Goal: Information Seeking & Learning: Compare options

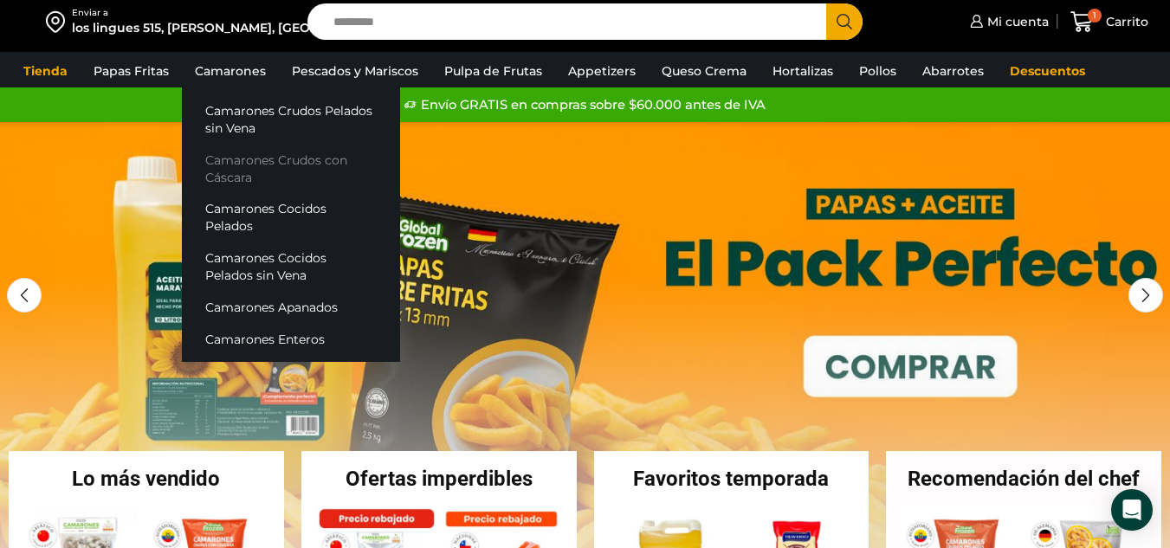
click at [248, 159] on link "Camarones Crudos con Cáscara" at bounding box center [291, 168] width 218 height 49
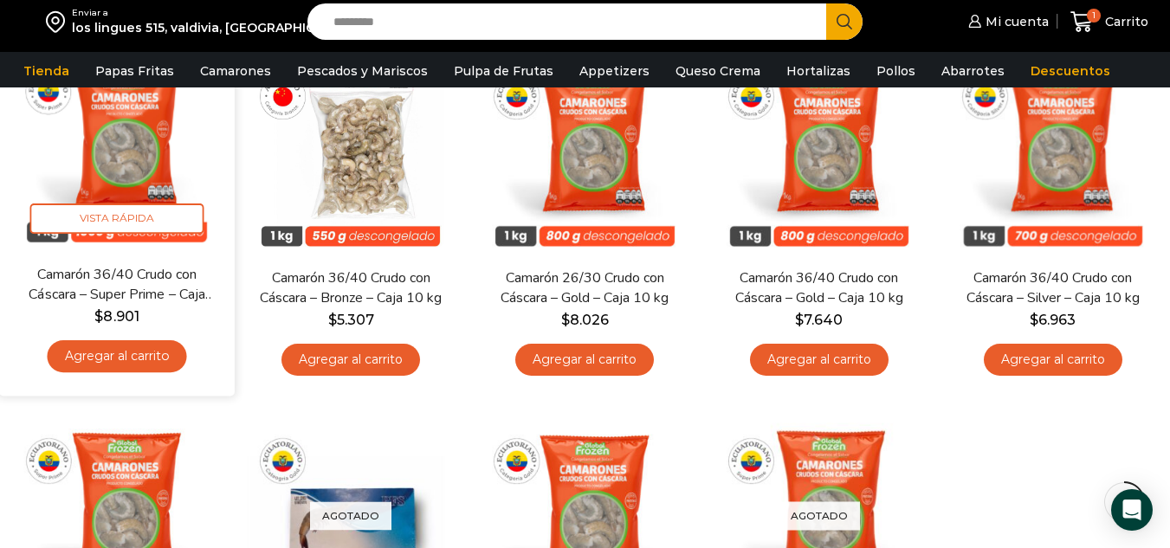
scroll to position [173, 0]
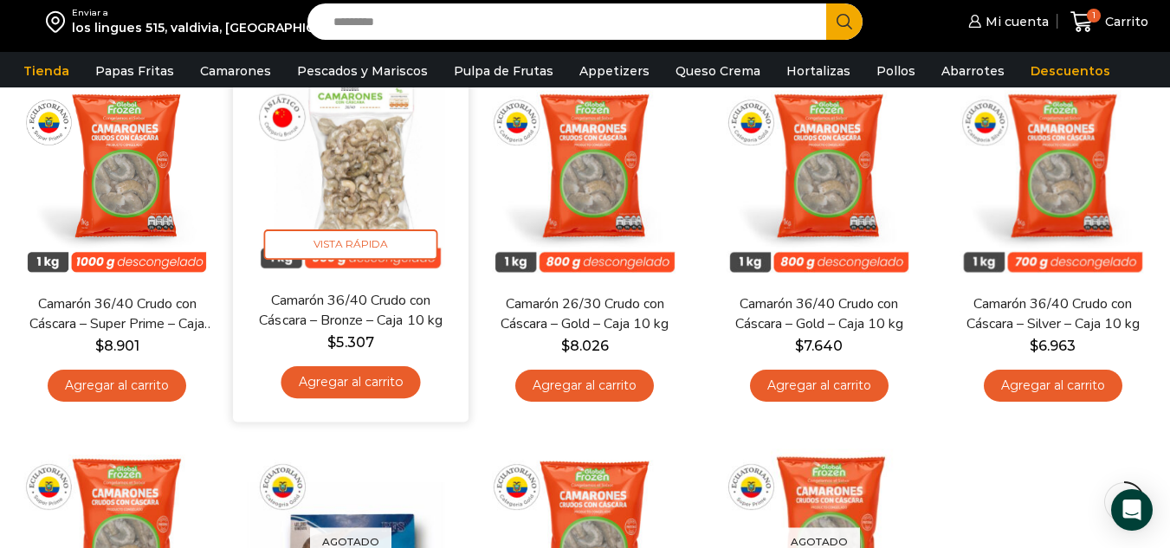
click at [373, 305] on link "Camarón 36/40 Crudo con Cáscara – Bronze – Caja 10 kg" at bounding box center [350, 310] width 189 height 41
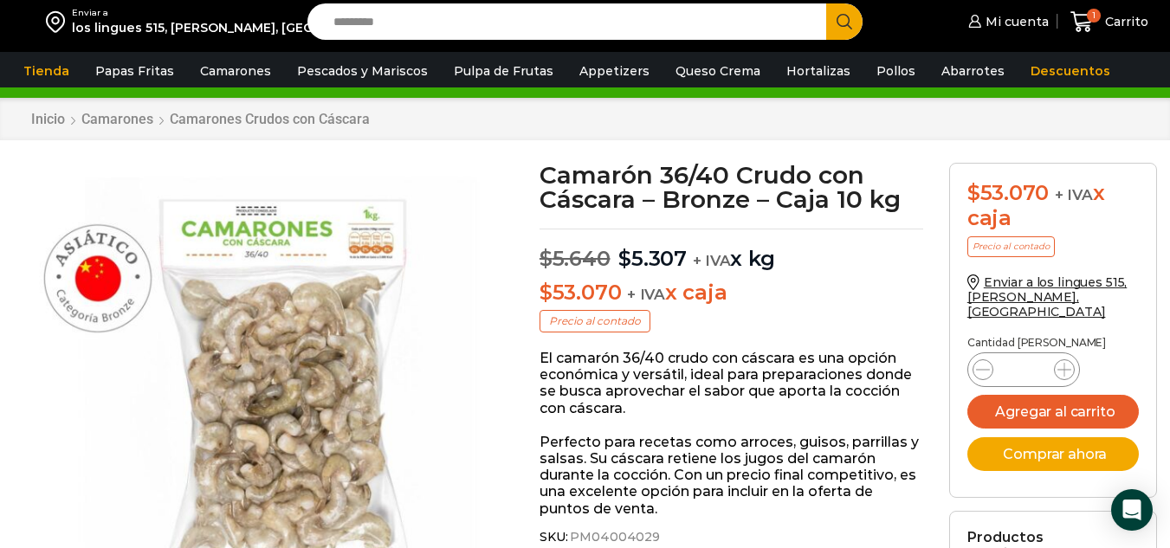
scroll to position [1, 0]
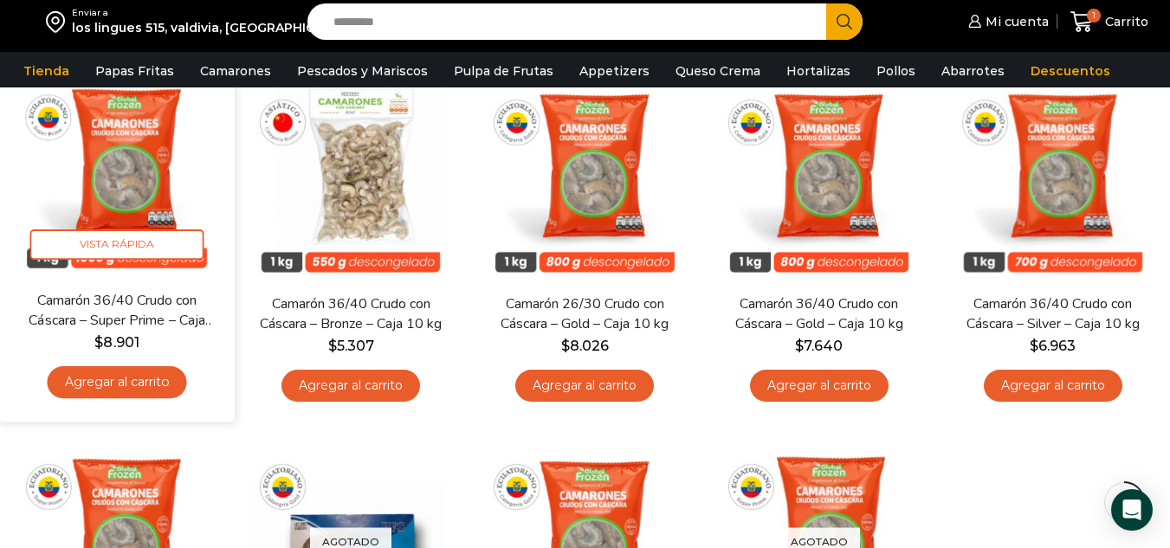
click at [131, 197] on img at bounding box center [117, 173] width 210 height 210
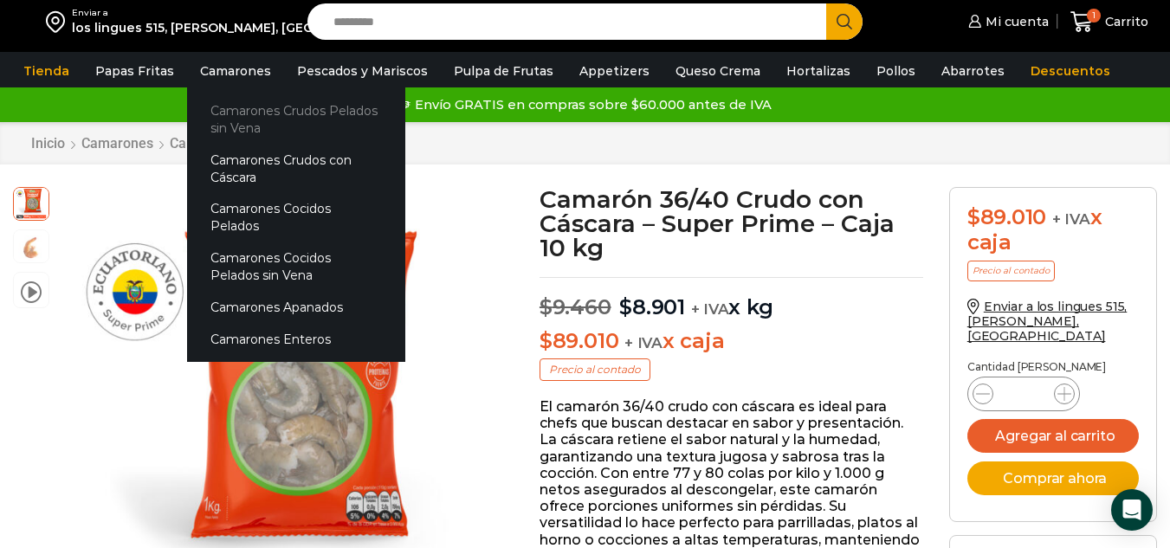
click at [318, 110] on link "Camarones Crudos Pelados sin Vena" at bounding box center [296, 118] width 218 height 49
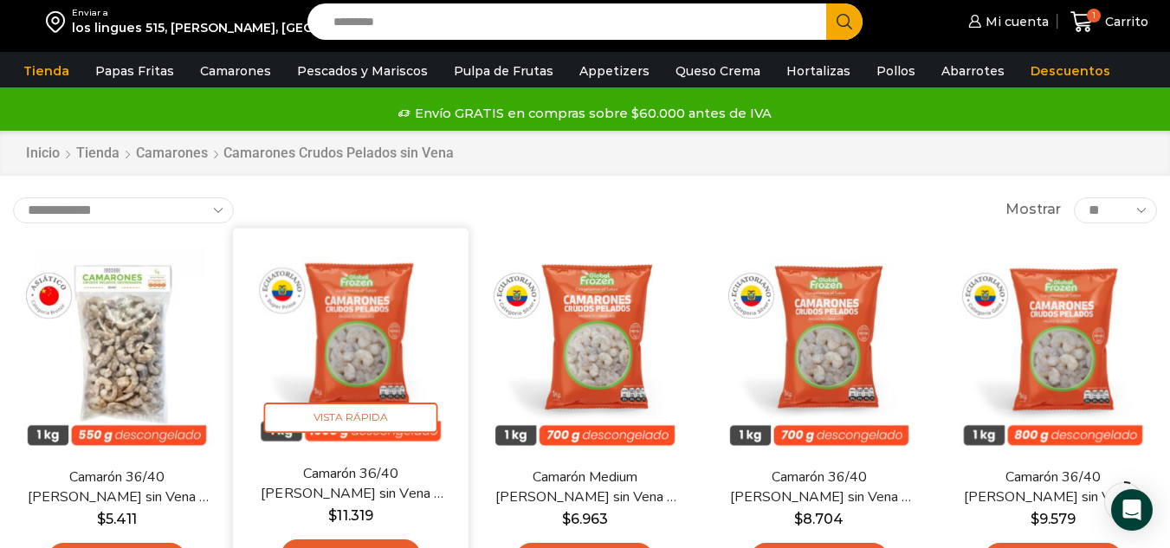
scroll to position [87, 0]
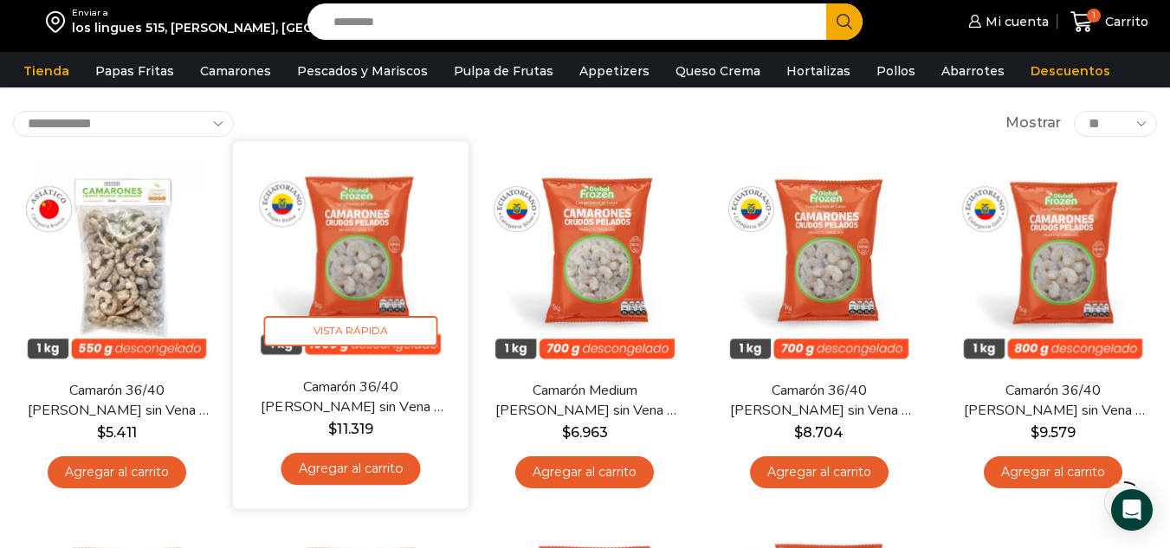
click at [357, 255] on img at bounding box center [351, 259] width 210 height 210
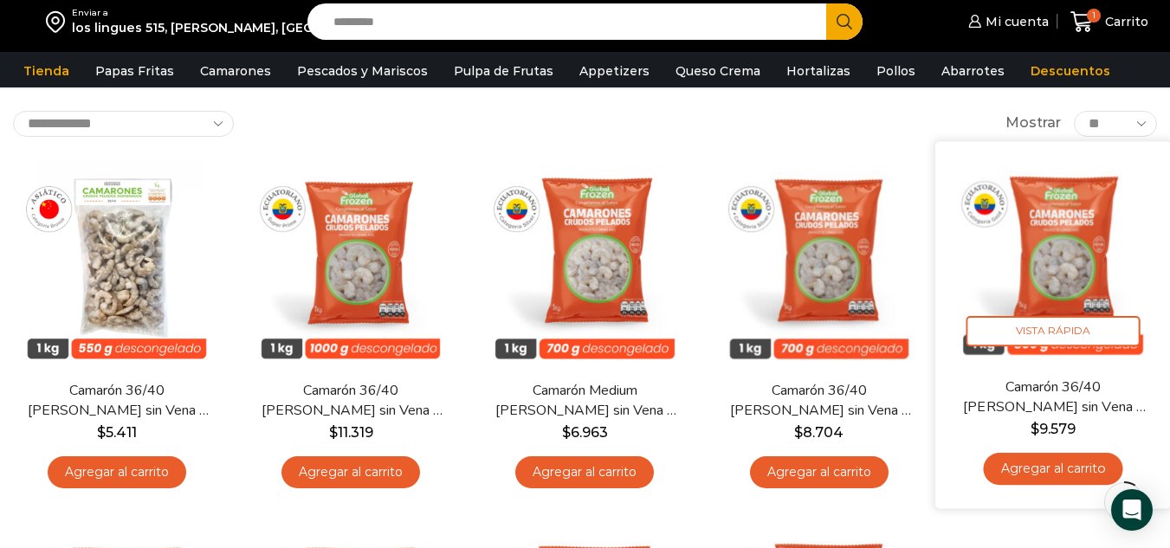
click at [1061, 277] on img at bounding box center [1053, 259] width 210 height 210
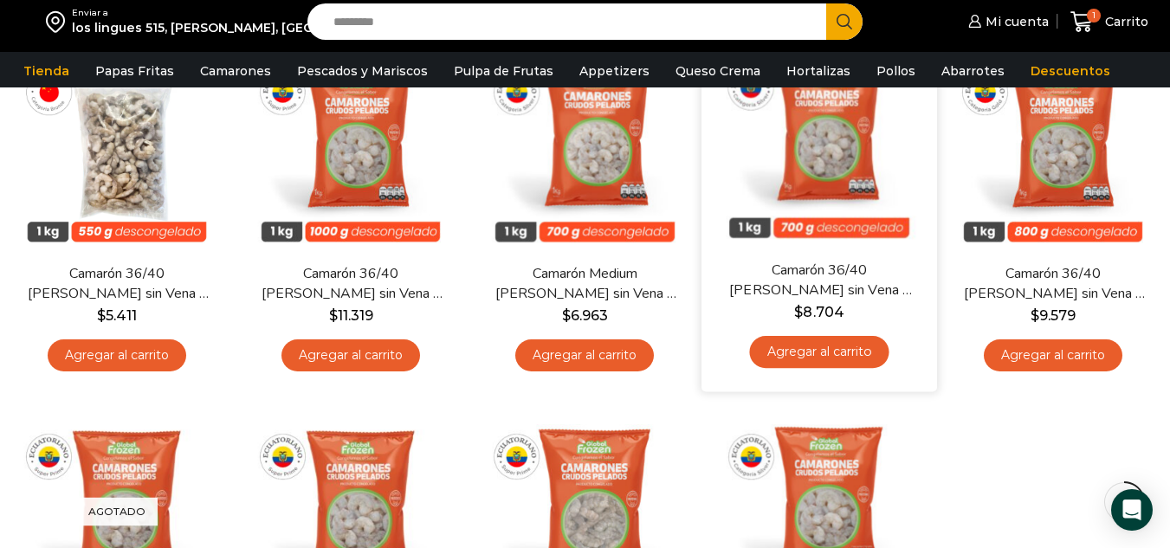
scroll to position [173, 0]
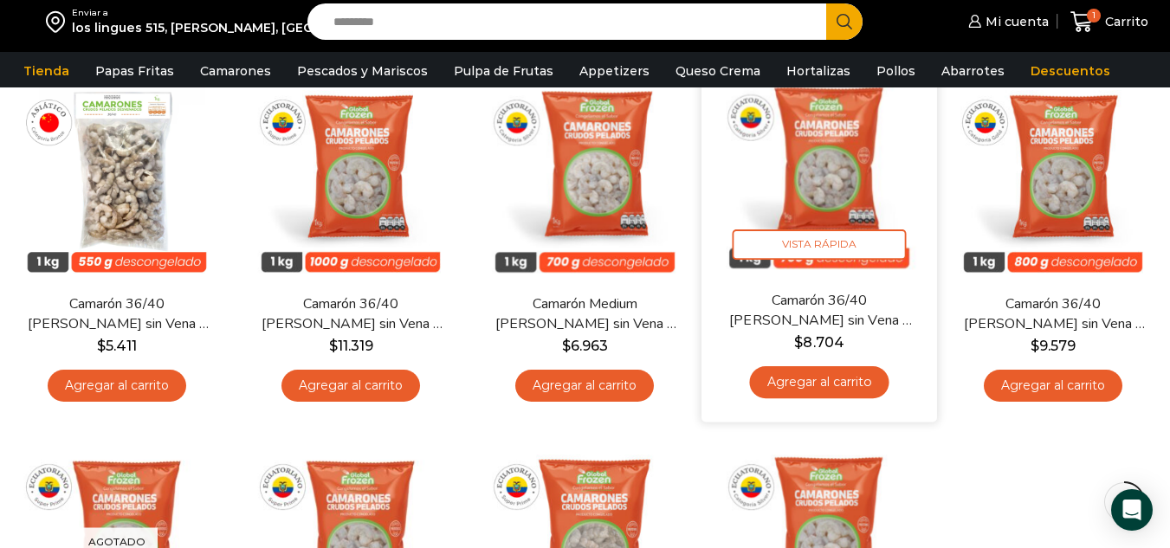
click at [839, 155] on img at bounding box center [819, 173] width 210 height 210
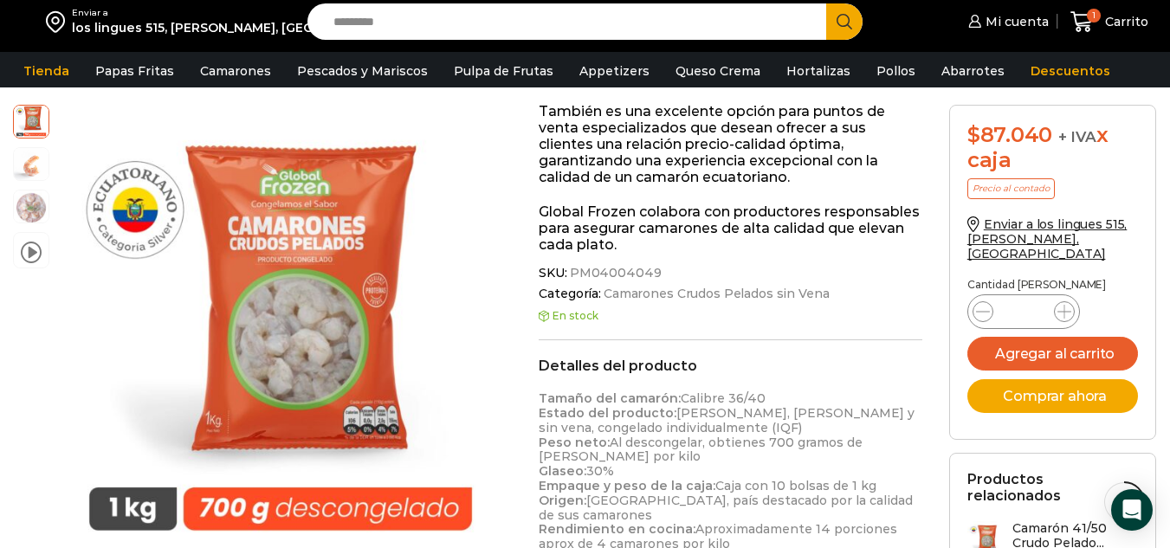
scroll to position [693, 0]
